Goal: Transaction & Acquisition: Purchase product/service

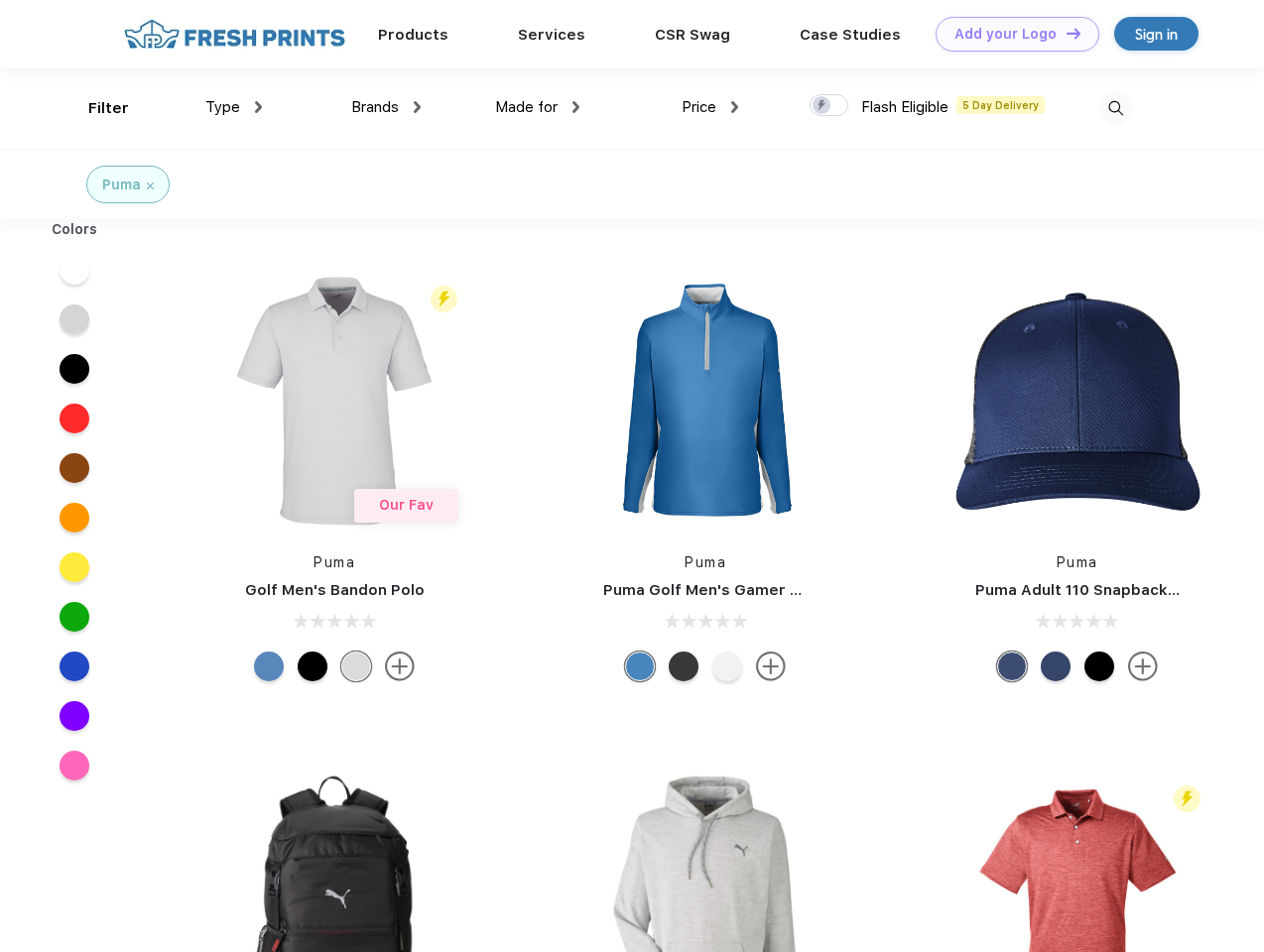
click at [1010, 34] on link "Add your Logo Design Tool" at bounding box center [1018, 34] width 164 height 35
click at [0, 0] on div "Design Tool" at bounding box center [0, 0] width 0 height 0
click at [1065, 33] on link "Add your Logo Design Tool" at bounding box center [1018, 34] width 164 height 35
click at [95, 108] on div "Filter" at bounding box center [108, 108] width 41 height 23
click at [234, 107] on span "Type" at bounding box center [223, 107] width 35 height 18
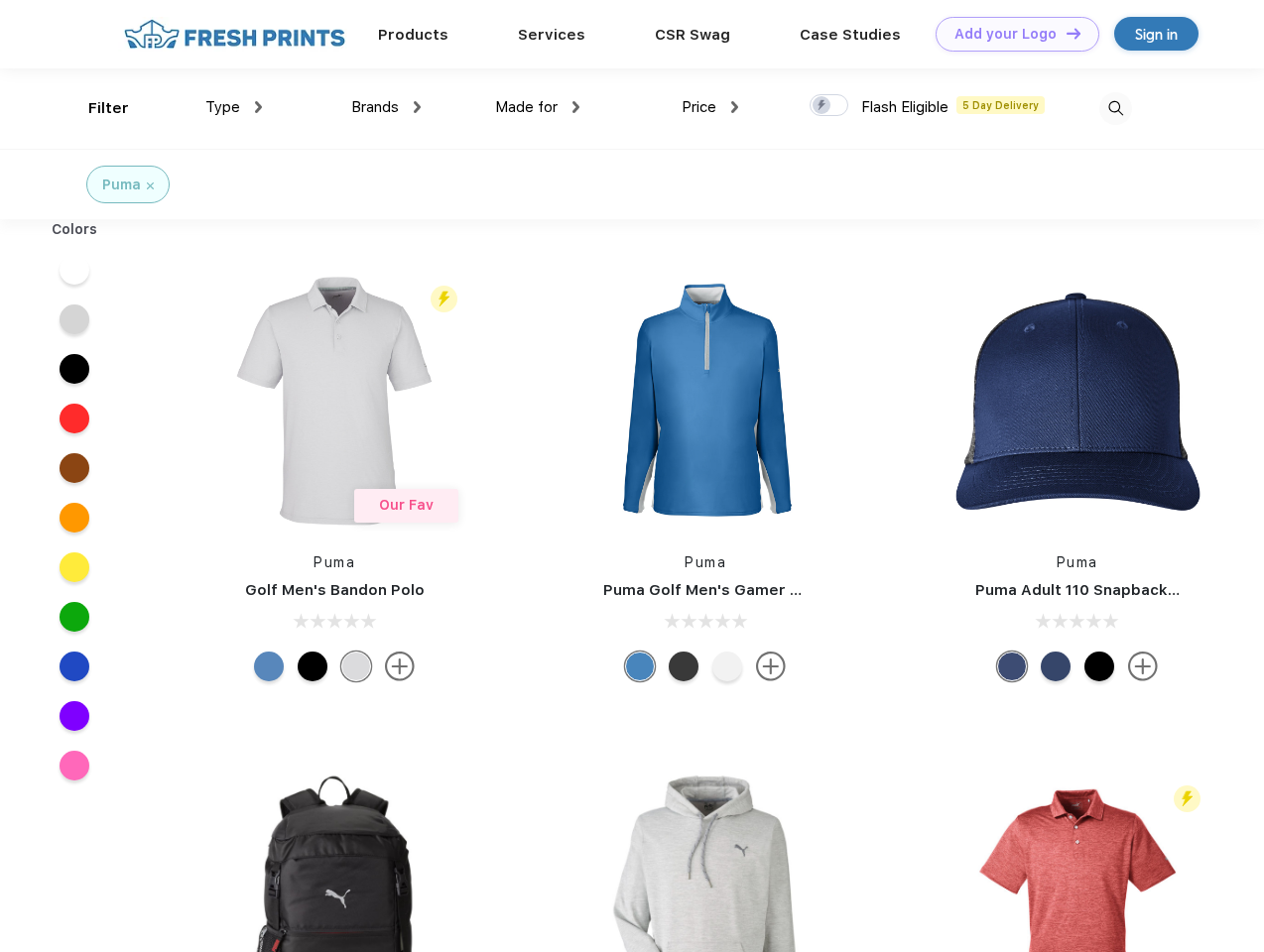
click at [386, 107] on span "Brands" at bounding box center [376, 107] width 48 height 18
click at [538, 107] on span "Made for" at bounding box center [527, 107] width 63 height 18
click at [710, 107] on span "Price" at bounding box center [698, 107] width 35 height 18
click at [829, 106] on div at bounding box center [828, 105] width 39 height 22
click at [822, 106] on input "checkbox" at bounding box center [815, 99] width 13 height 13
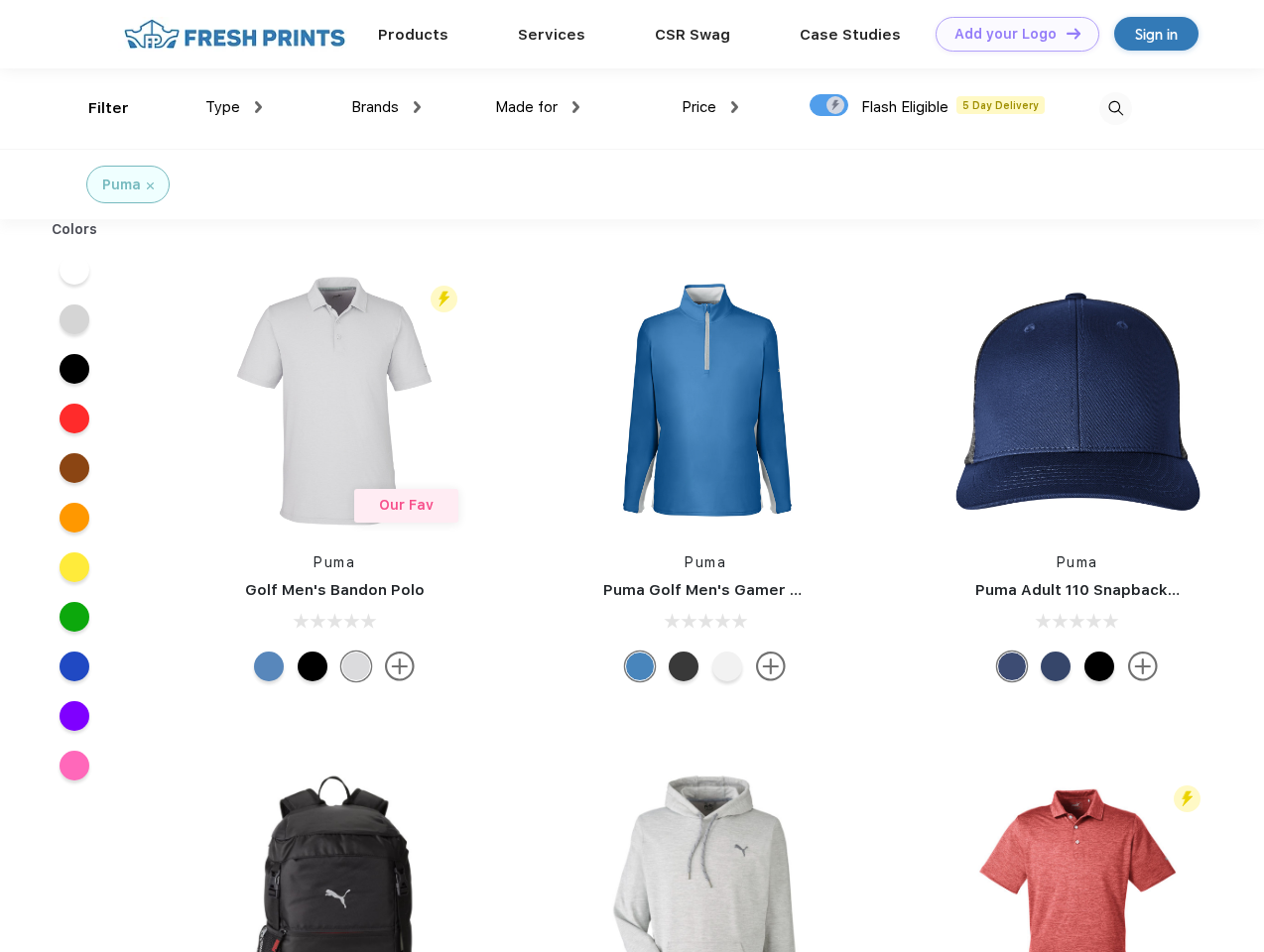
click at [1115, 108] on img at bounding box center [1115, 108] width 33 height 33
